Goal: Information Seeking & Learning: Check status

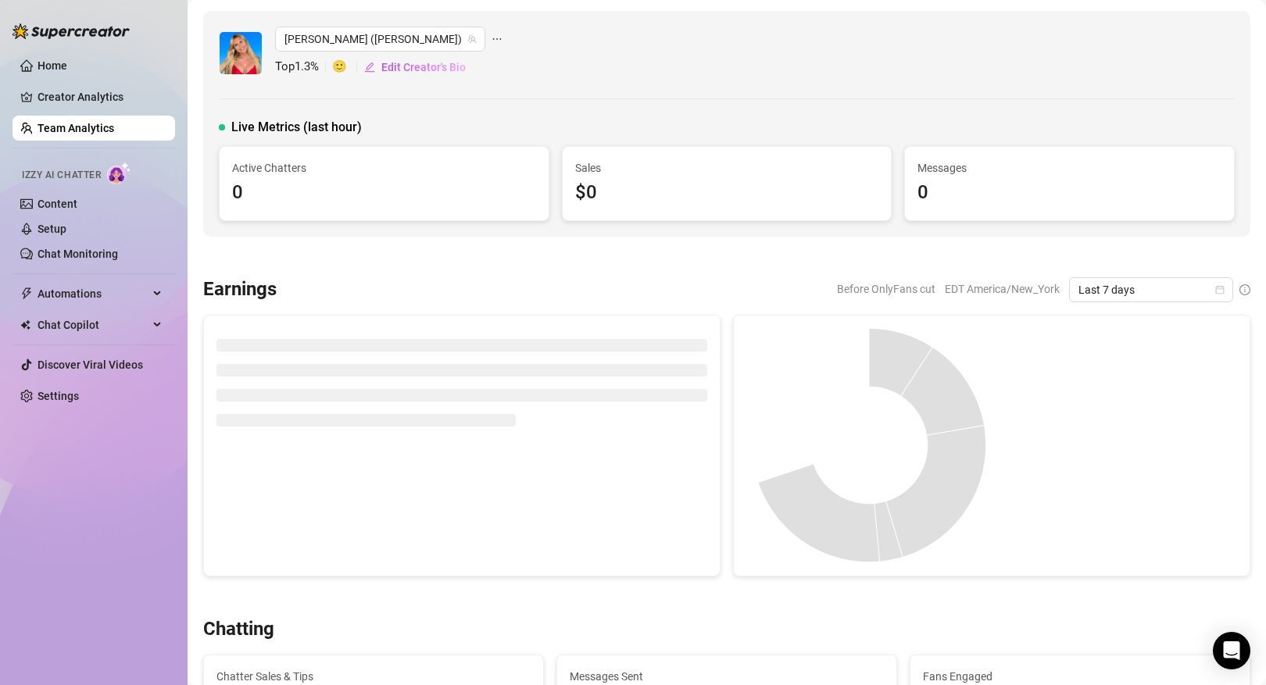
click at [112, 134] on link "Team Analytics" at bounding box center [76, 128] width 77 height 13
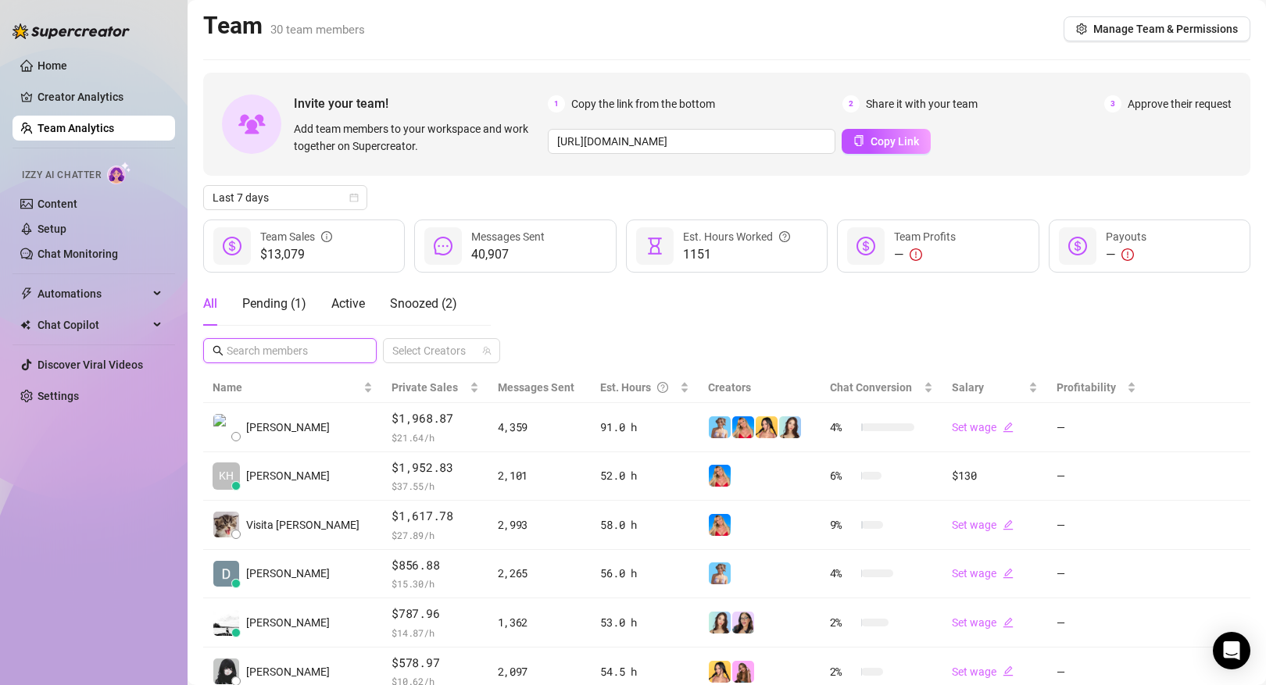
click at [290, 350] on input "text" at bounding box center [291, 350] width 128 height 17
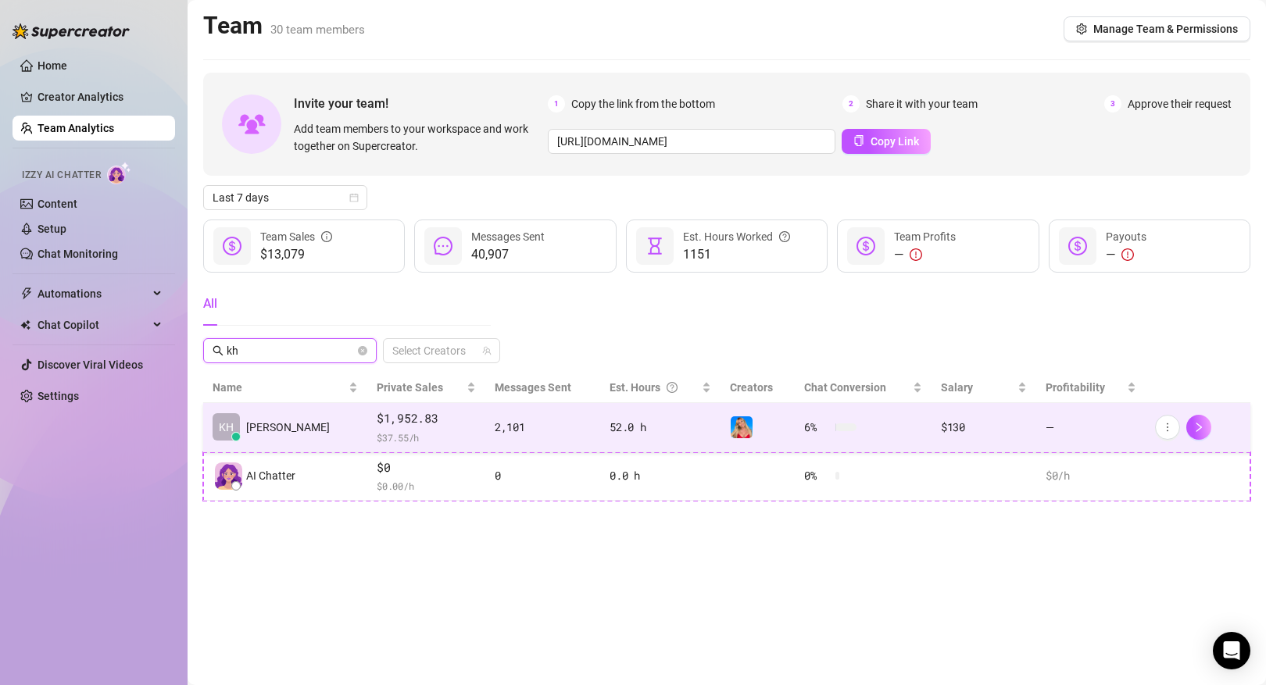
type input "kh"
click at [314, 429] on td "KH [PERSON_NAME]" at bounding box center [285, 427] width 164 height 49
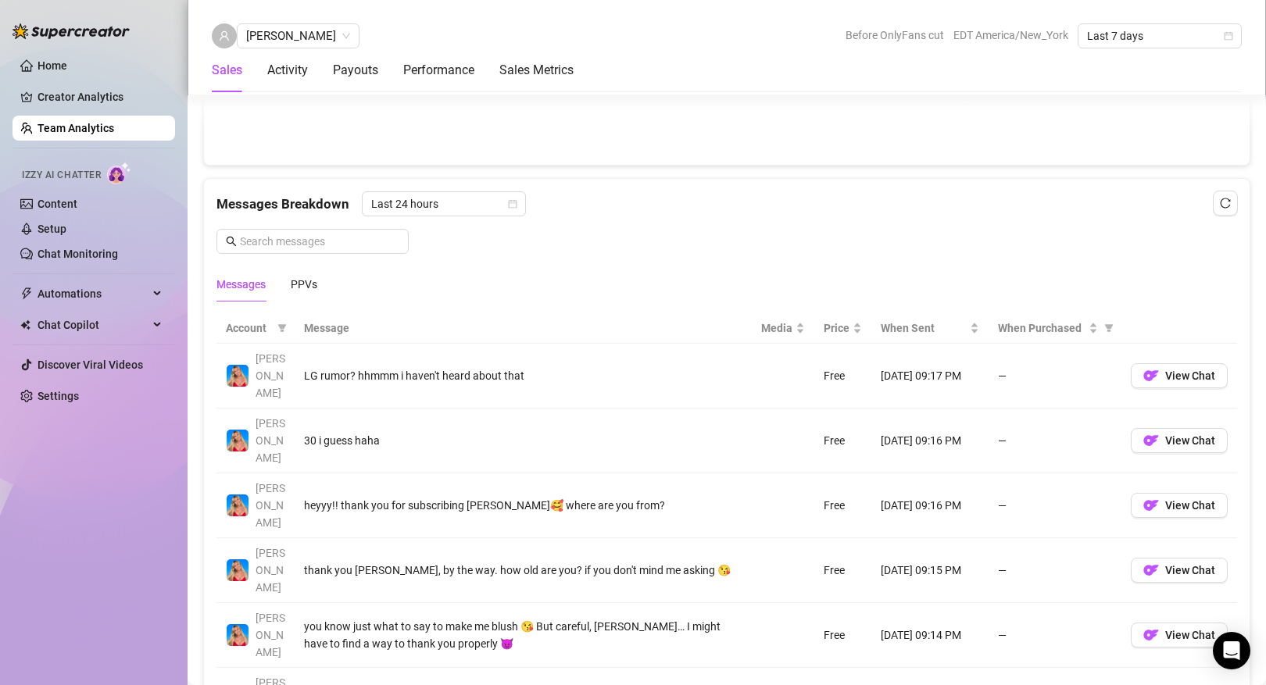
scroll to position [949, 0]
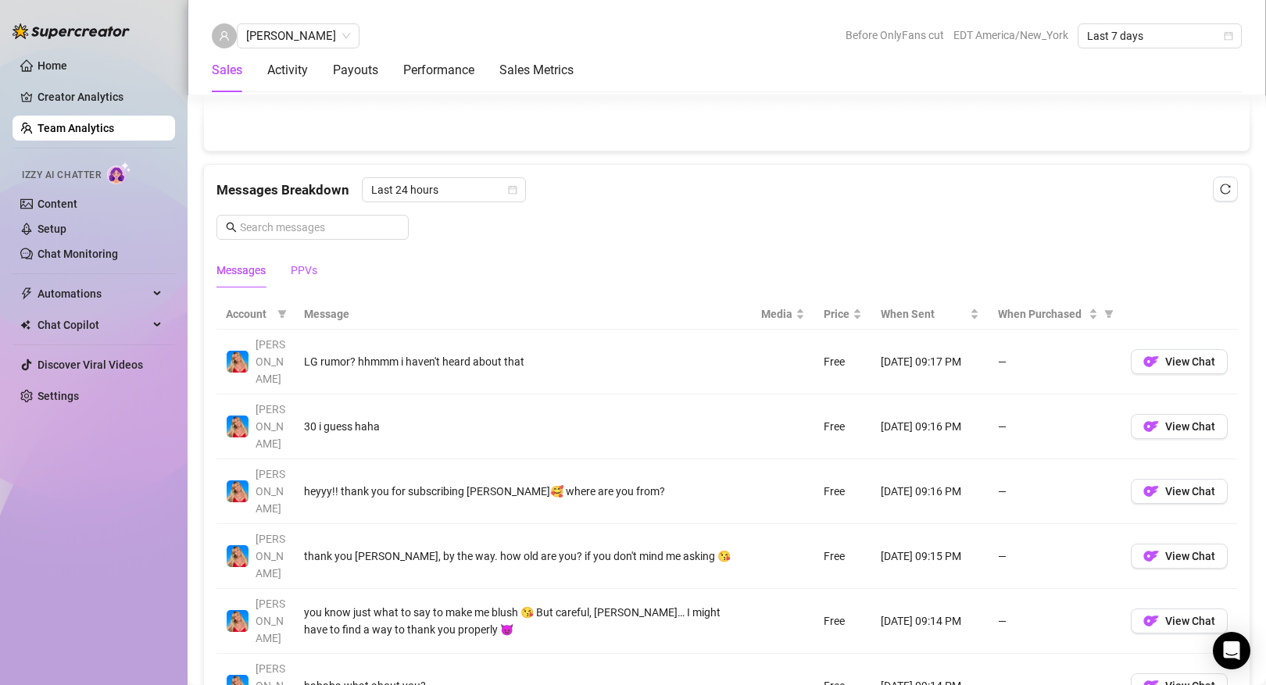
click at [307, 271] on div "PPVs" at bounding box center [304, 270] width 27 height 17
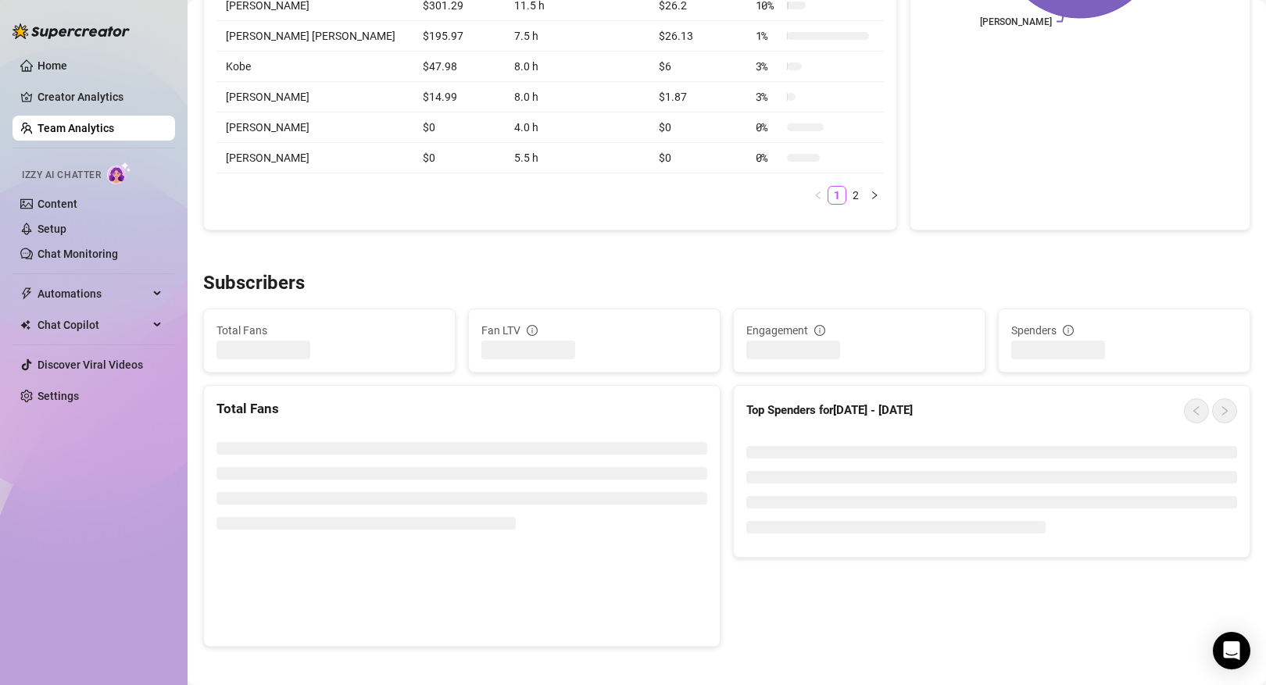
click at [114, 127] on link "Team Analytics" at bounding box center [76, 128] width 77 height 13
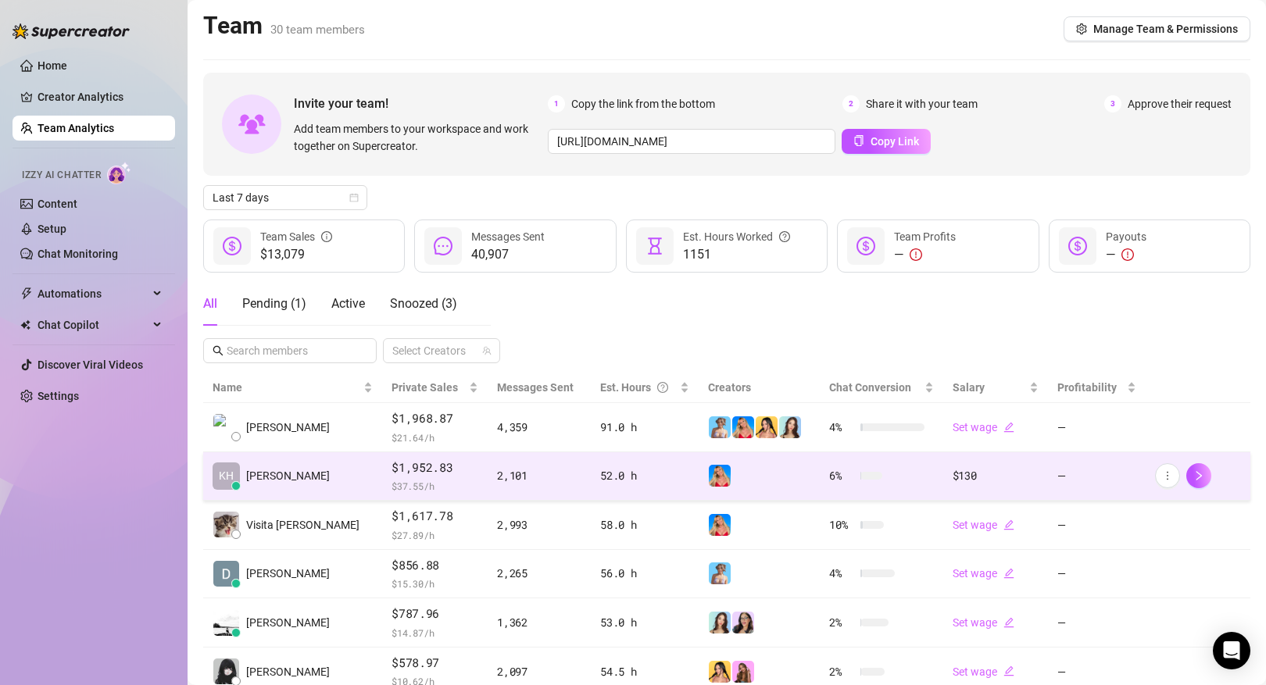
click at [296, 477] on td "KH [PERSON_NAME]" at bounding box center [292, 476] width 179 height 49
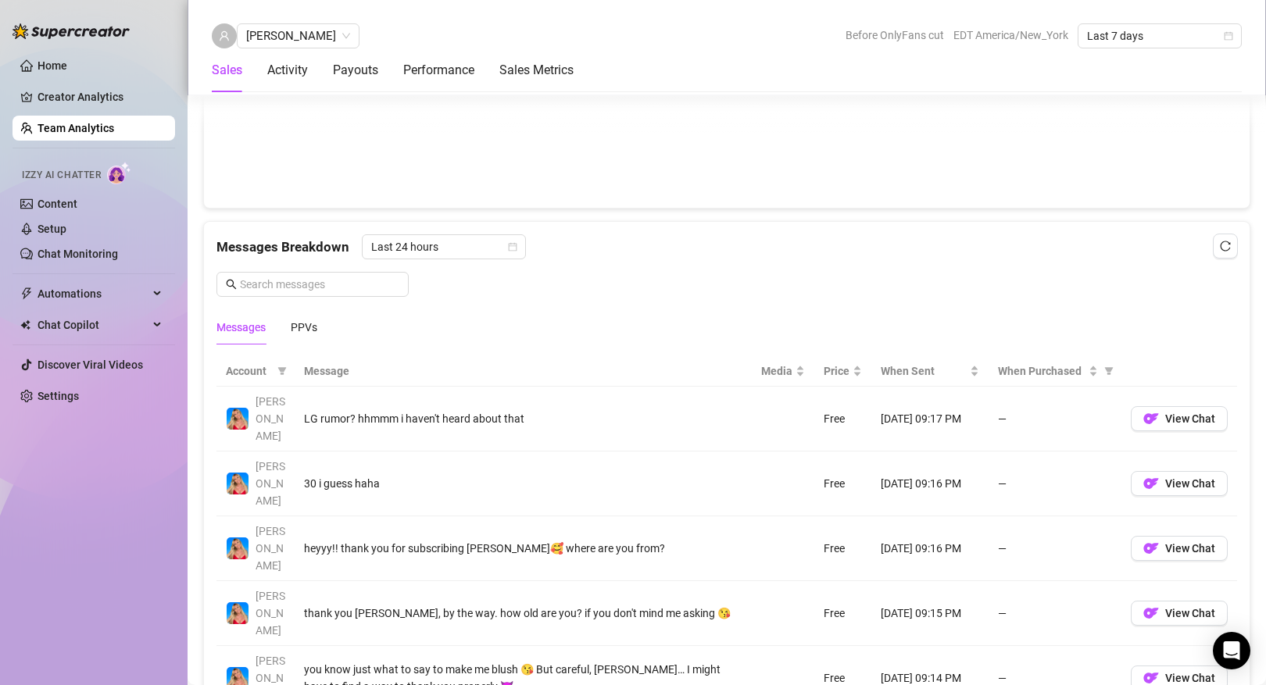
scroll to position [905, 0]
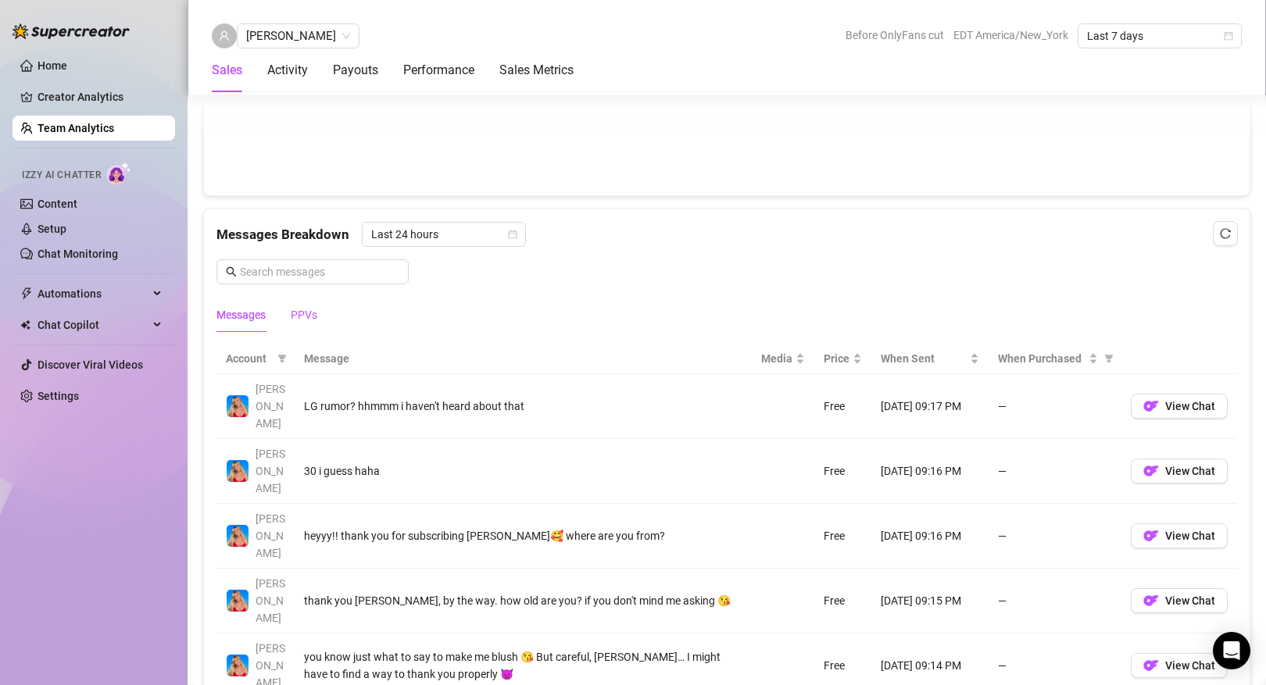
click at [316, 321] on div "PPVs" at bounding box center [304, 314] width 27 height 17
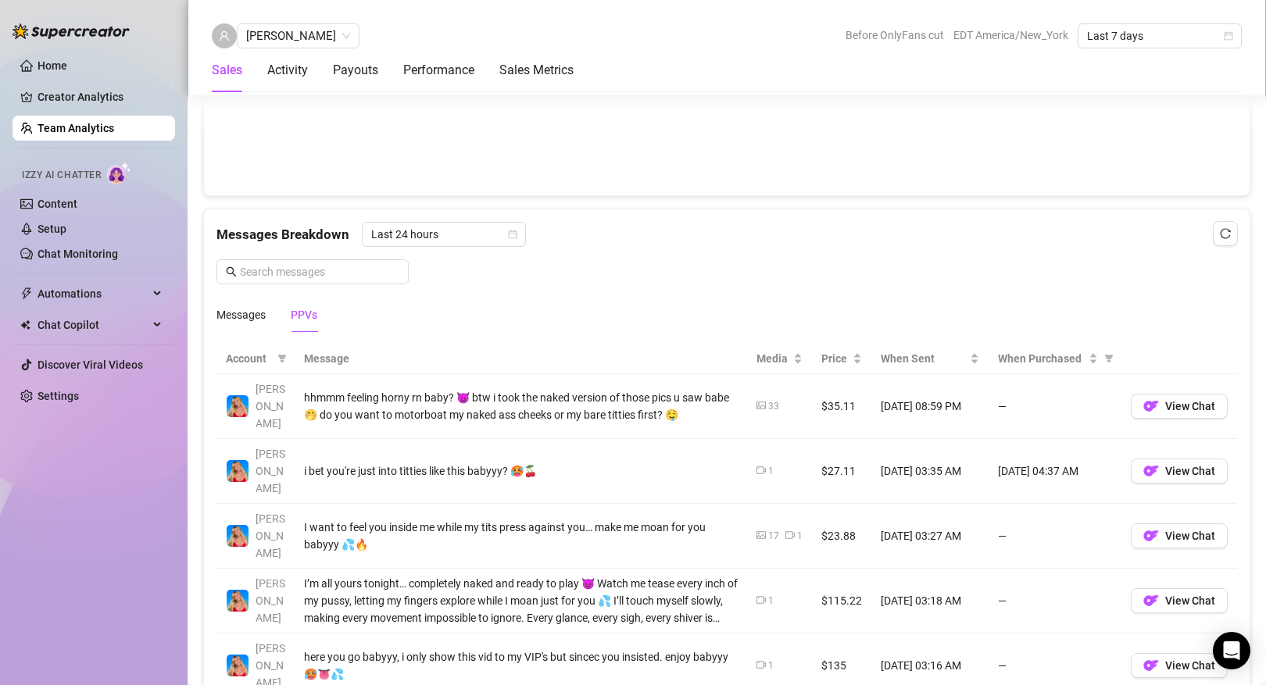
click at [114, 130] on link "Team Analytics" at bounding box center [76, 128] width 77 height 13
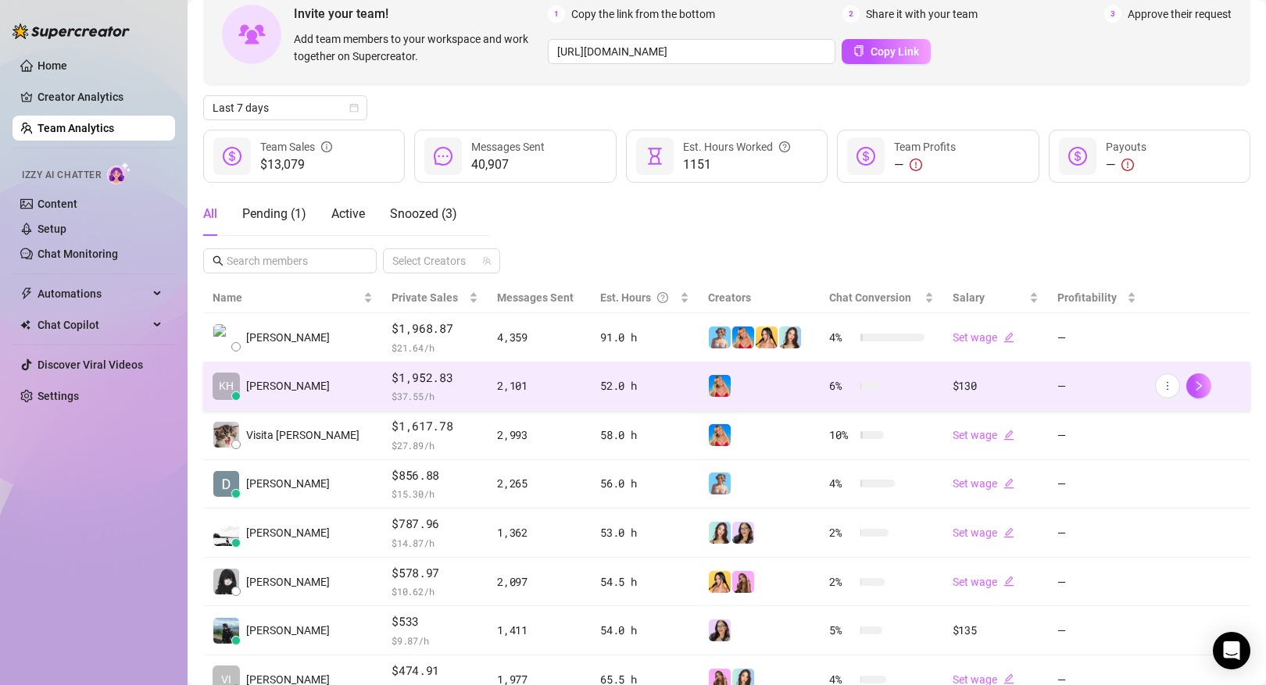
scroll to position [2, 0]
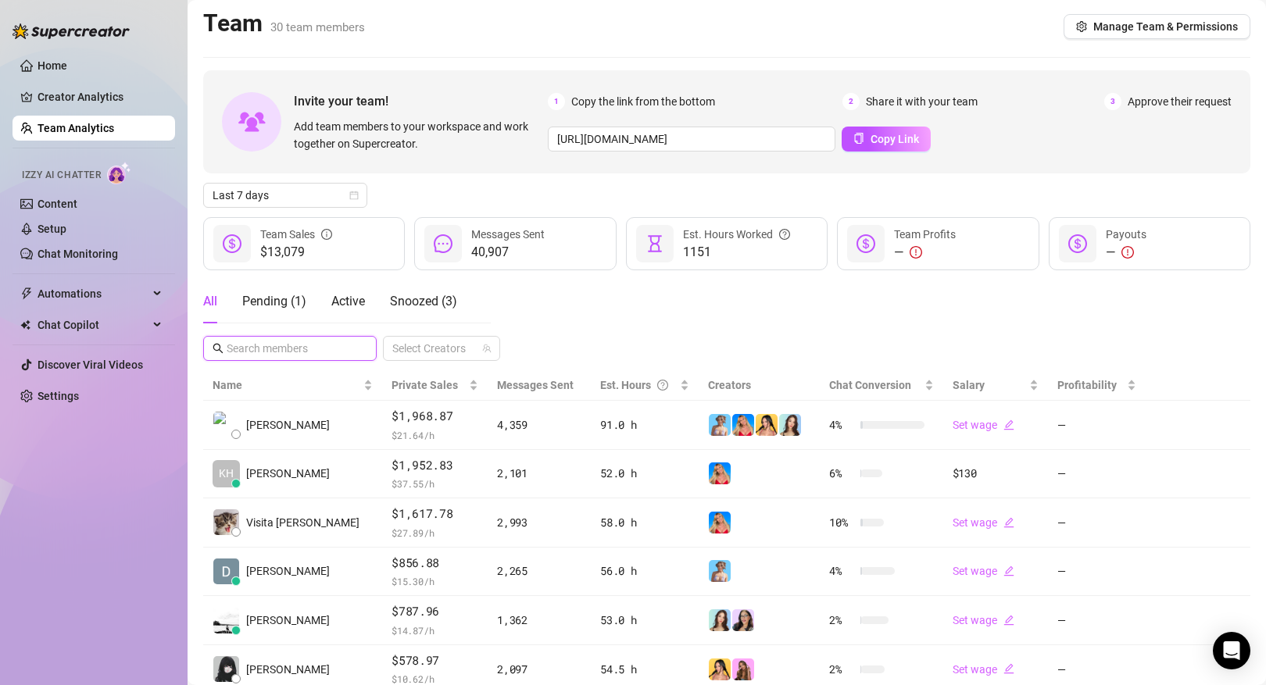
click at [303, 355] on input "text" at bounding box center [291, 348] width 128 height 17
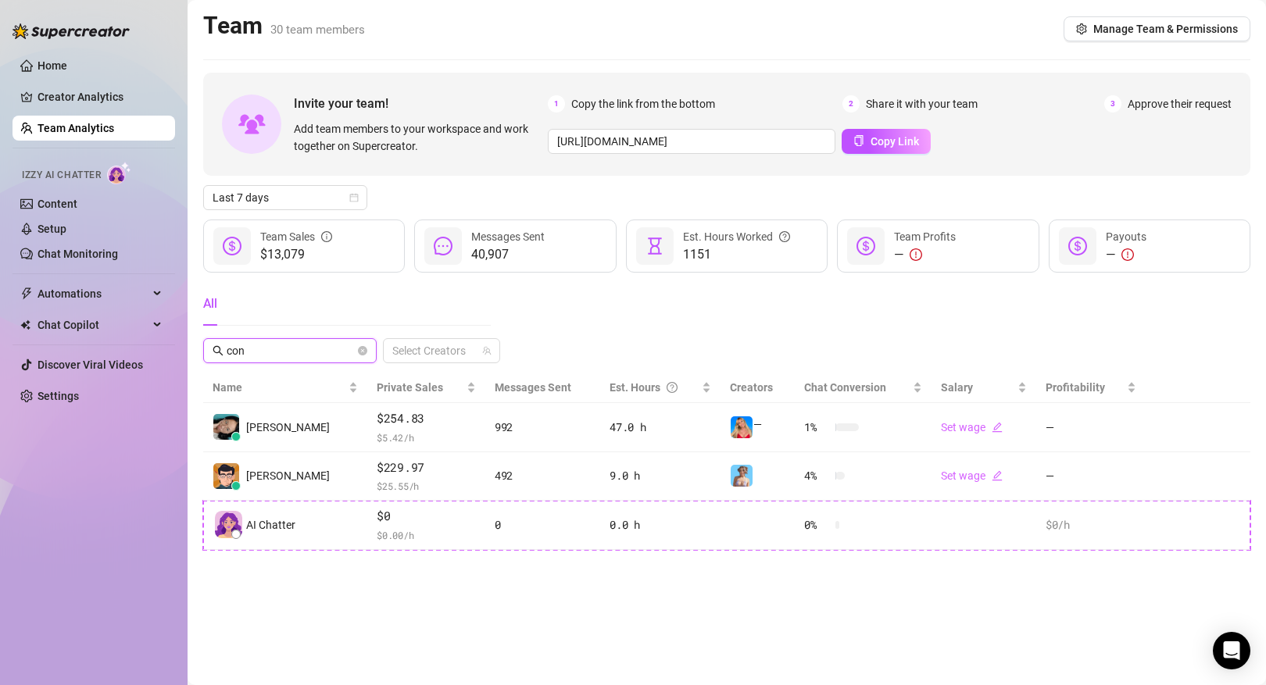
scroll to position [0, 0]
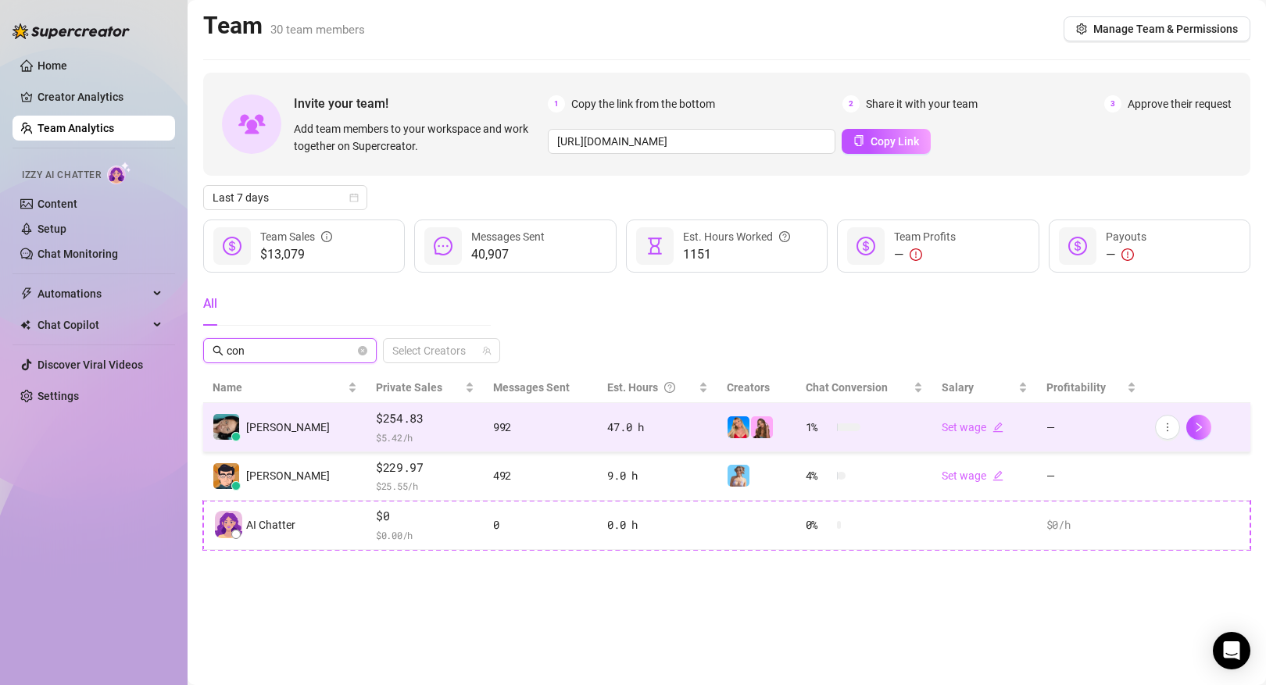
type input "con"
click at [305, 415] on td "[PERSON_NAME]" at bounding box center [284, 427] width 163 height 49
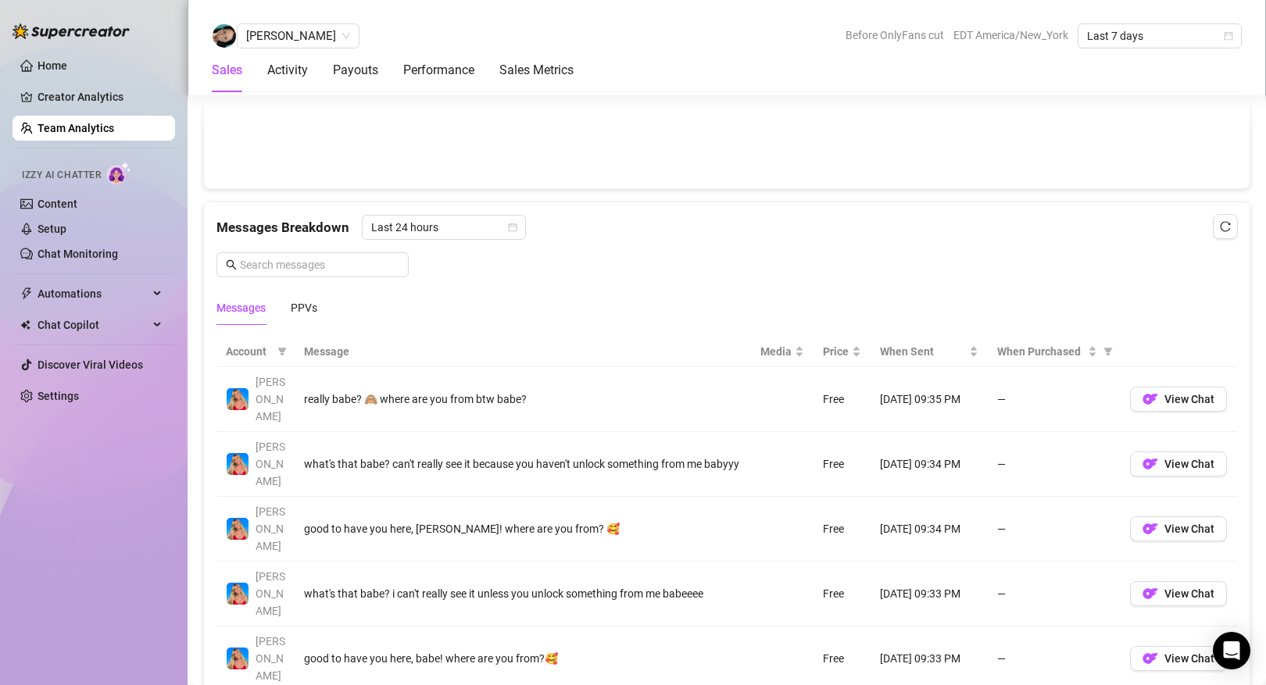
scroll to position [961, 0]
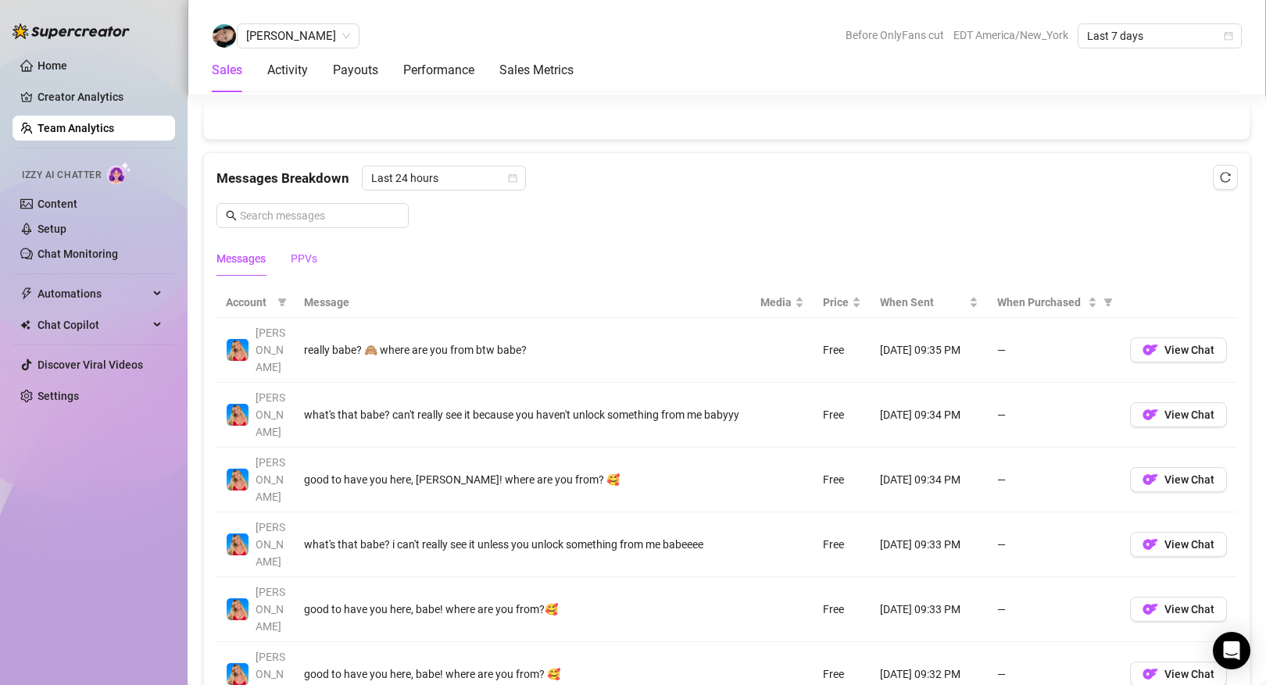
click at [308, 263] on div "PPVs" at bounding box center [304, 258] width 27 height 17
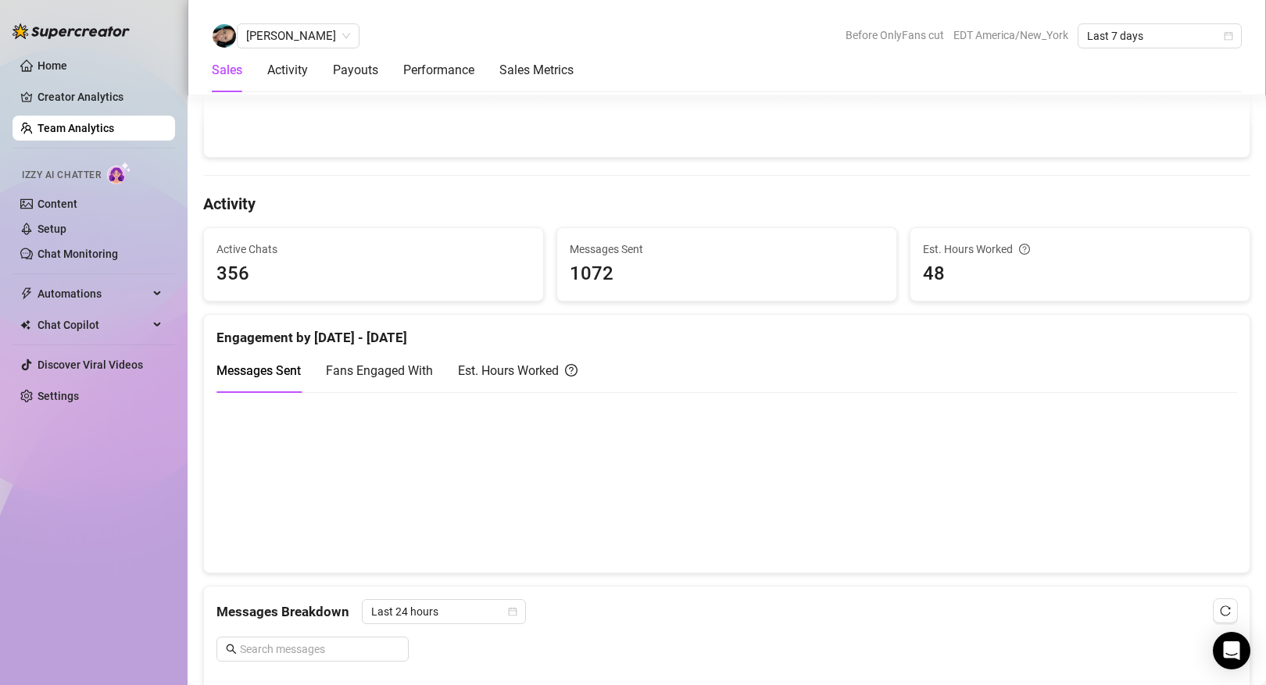
scroll to position [456, 0]
